Goal: Task Accomplishment & Management: Manage account settings

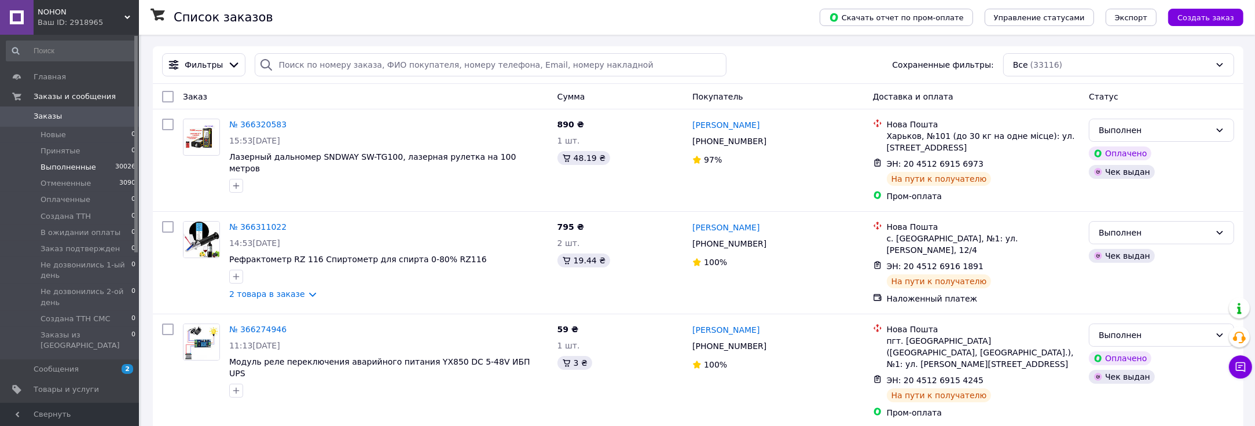
click at [67, 163] on span "Выполненные" at bounding box center [69, 167] width 56 height 10
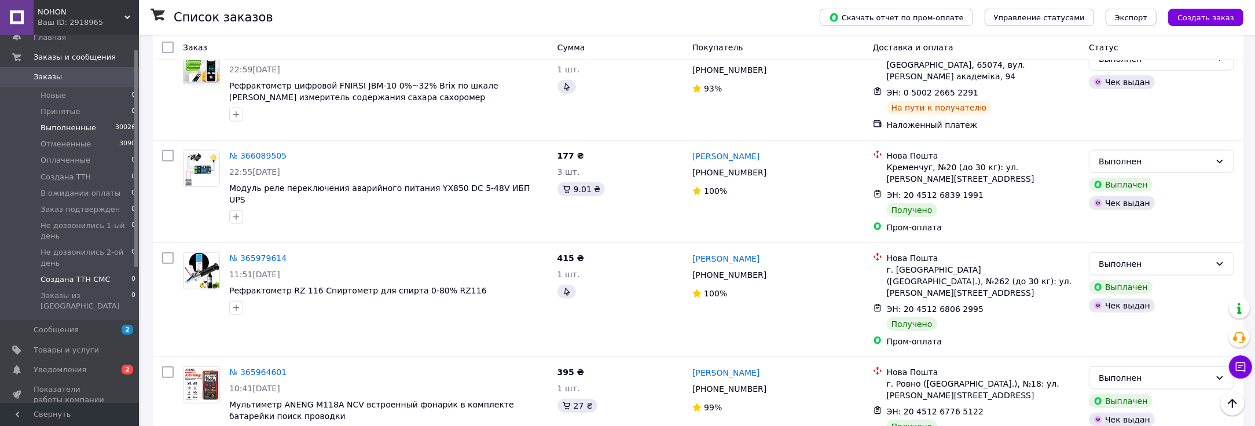
scroll to position [193, 0]
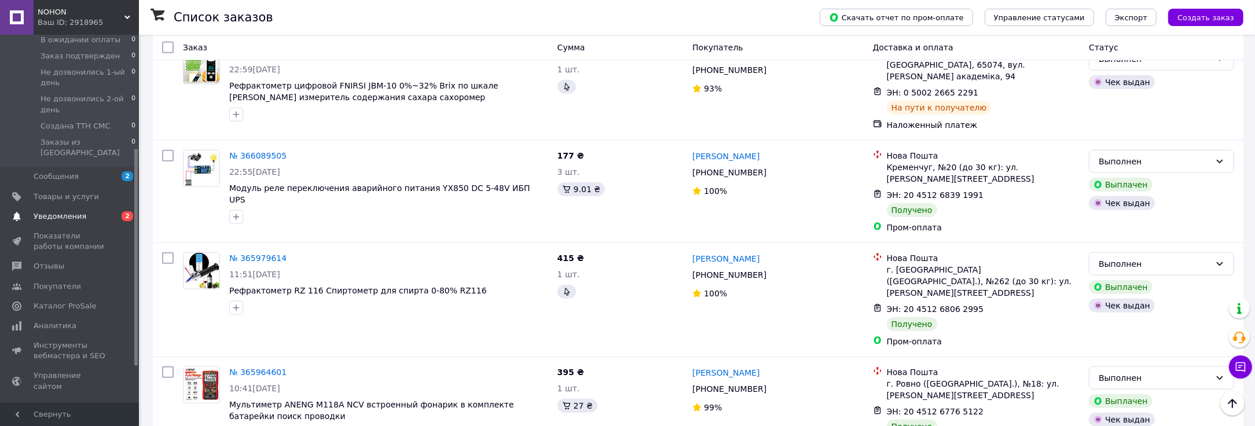
click at [36, 211] on span "Уведомления" at bounding box center [60, 216] width 53 height 10
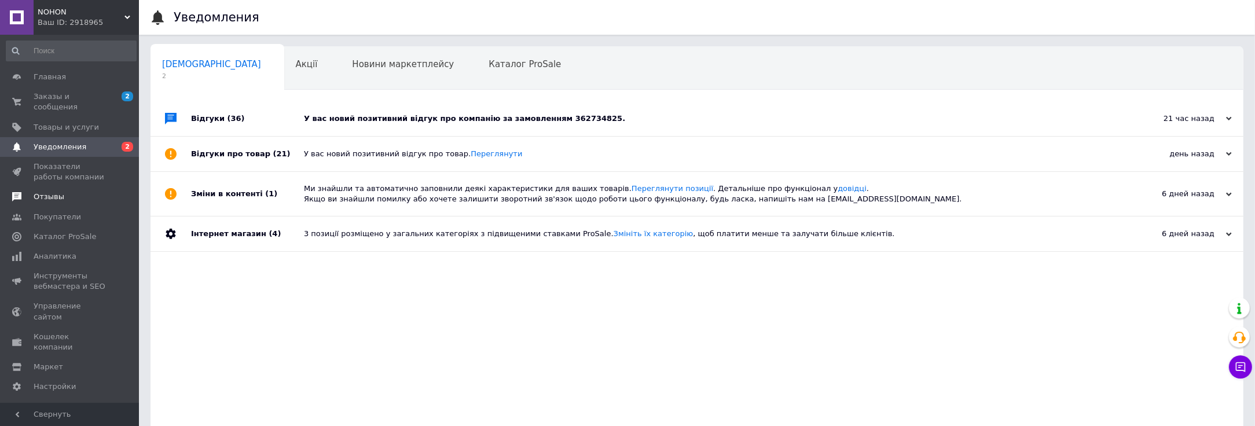
click at [59, 192] on span "Отзывы" at bounding box center [49, 197] width 31 height 10
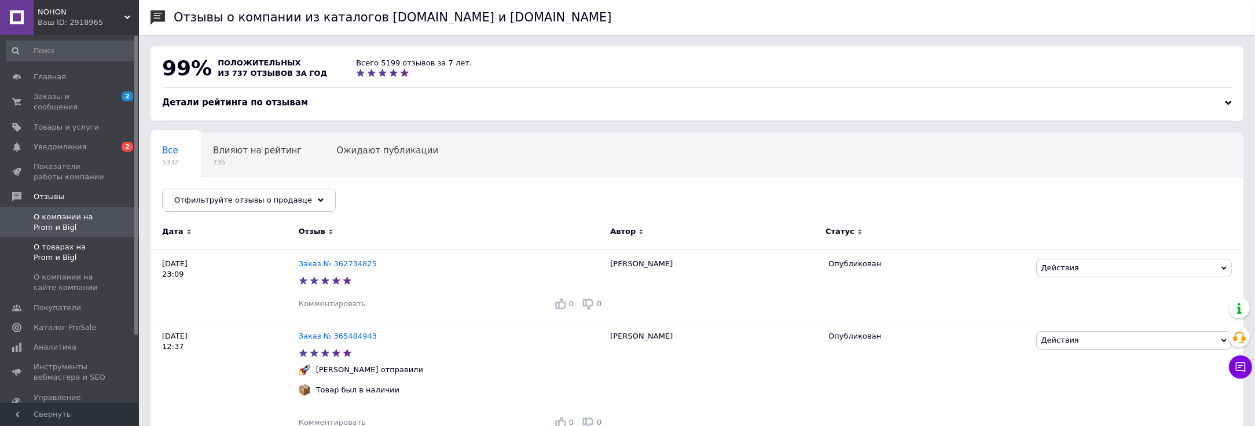
click at [79, 242] on span "О товарах на Prom и Bigl" at bounding box center [71, 252] width 74 height 21
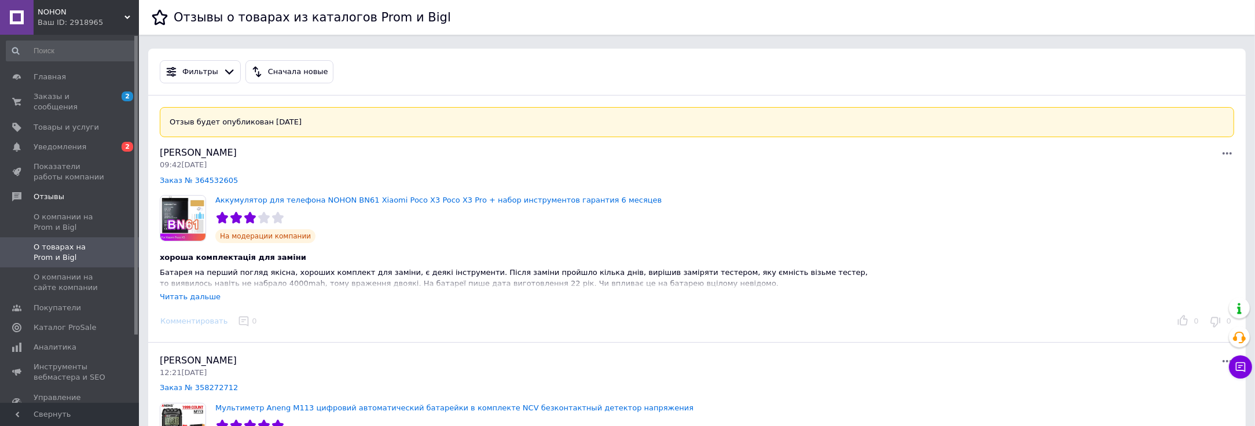
click at [233, 321] on div "0" at bounding box center [249, 322] width 34 height 18
